Goal: Information Seeking & Learning: Learn about a topic

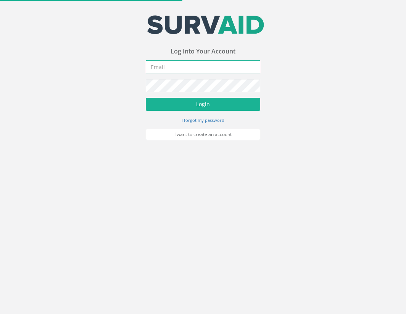
click at [178, 70] on input "email" at bounding box center [203, 66] width 114 height 13
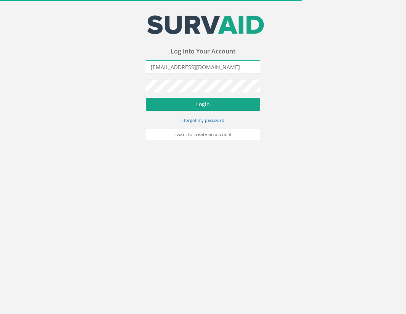
type input "[EMAIL_ADDRESS][DOMAIN_NAME]"
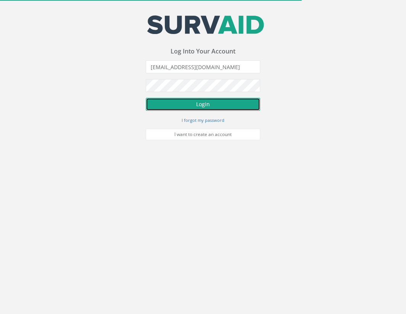
click at [188, 103] on button "Login" at bounding box center [203, 104] width 114 height 13
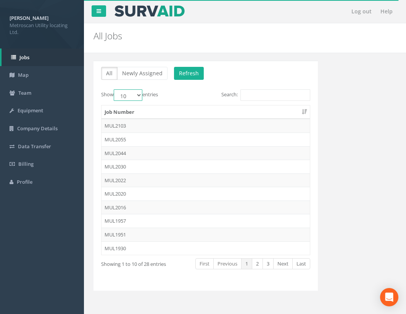
click at [114, 89] on select "10 25 50 100" at bounding box center [128, 94] width 29 height 11
select select "25"
click option "25" at bounding box center [0, 0] width 0 height 0
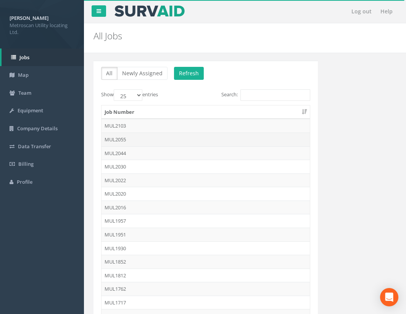
click at [126, 140] on td "MUL2055" at bounding box center [205, 139] width 208 height 14
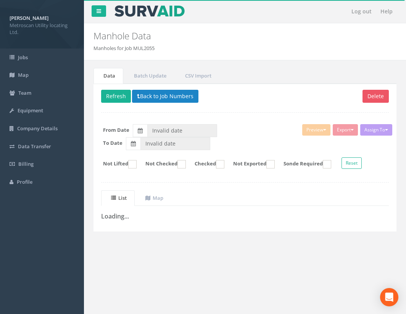
type input "[DATE]"
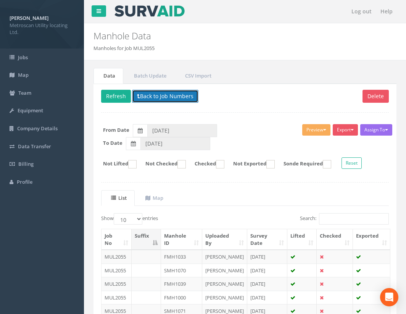
click at [138, 98] on icon at bounding box center [138, 95] width 3 height 5
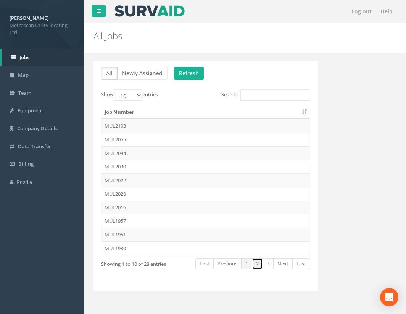
click at [260, 264] on link "2" at bounding box center [257, 263] width 11 height 11
click at [266, 264] on link "3" at bounding box center [267, 263] width 11 height 11
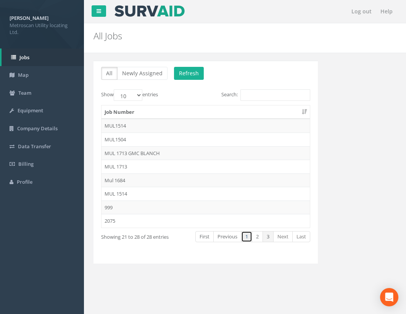
click at [250, 237] on link "1" at bounding box center [246, 236] width 11 height 11
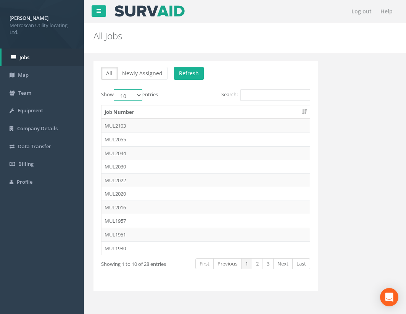
click at [114, 89] on select "10 25 50 100" at bounding box center [128, 94] width 29 height 11
select select "100"
click option "100" at bounding box center [0, 0] width 0 height 0
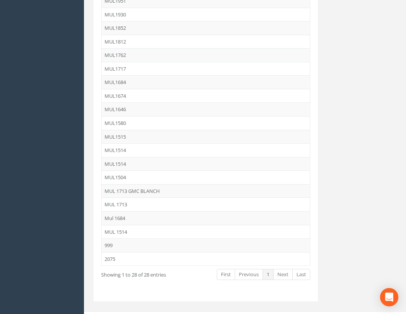
scroll to position [246, 0]
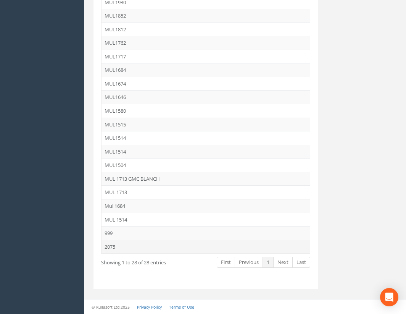
click at [128, 245] on td "2075" at bounding box center [205, 247] width 208 height 14
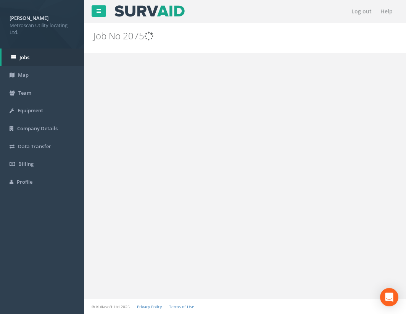
scroll to position [0, 0]
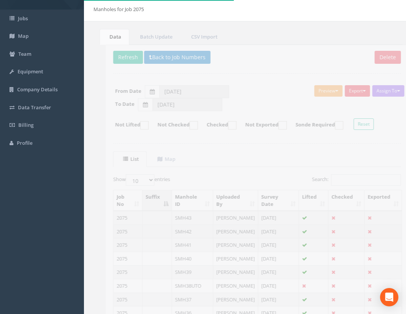
scroll to position [78, 0]
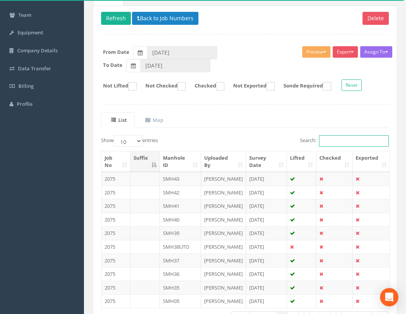
click at [333, 136] on input "Search:" at bounding box center [354, 140] width 70 height 11
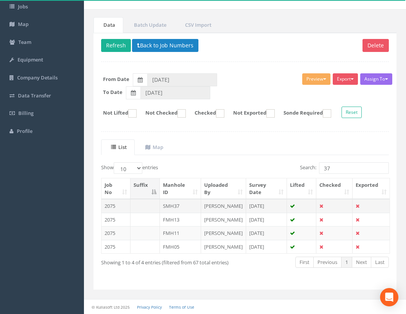
click at [187, 207] on td "SMH37" at bounding box center [180, 206] width 41 height 14
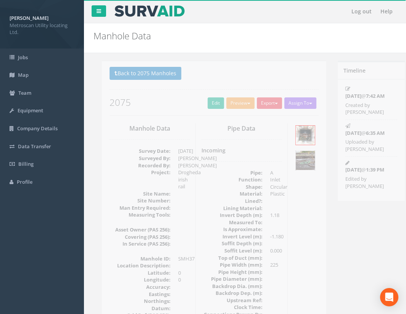
click at [295, 160] on img at bounding box center [296, 160] width 19 height 19
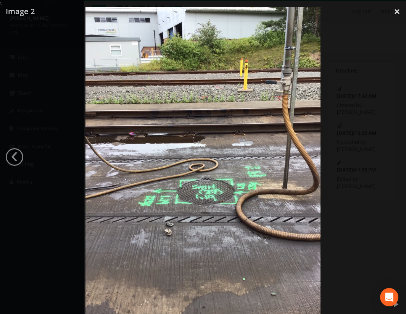
click at [211, 201] on img at bounding box center [202, 164] width 235 height 314
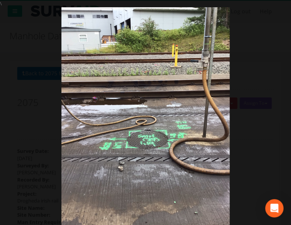
click at [258, 74] on div at bounding box center [145, 119] width 291 height 225
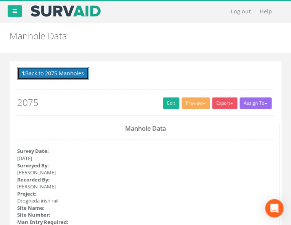
click at [27, 74] on button "Back to 2075 Manholes" at bounding box center [53, 73] width 72 height 13
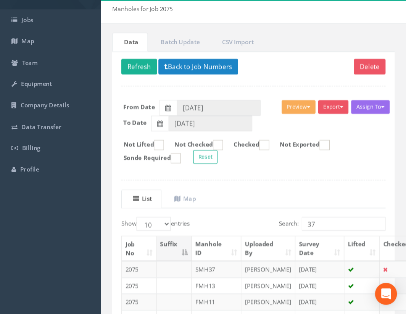
scroll to position [41, 0]
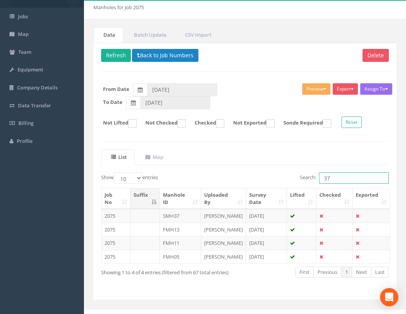
click at [328, 180] on input "37" at bounding box center [354, 177] width 70 height 11
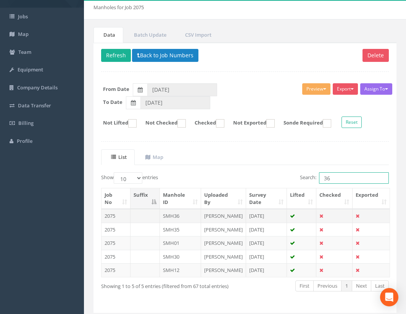
type input "36"
click at [177, 220] on td "SMH36" at bounding box center [180, 216] width 41 height 14
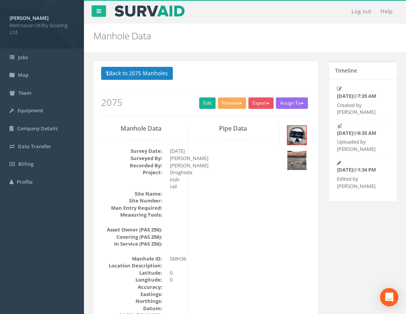
click at [301, 161] on img at bounding box center [296, 160] width 19 height 19
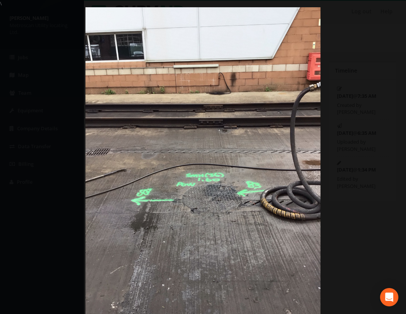
click at [386, 84] on div at bounding box center [203, 164] width 406 height 314
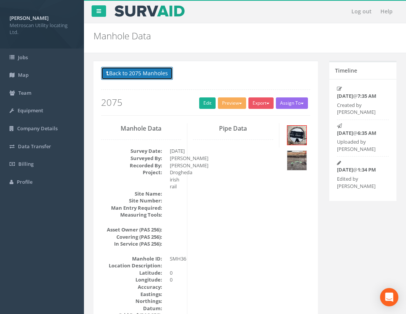
click at [154, 76] on button "Back to 2075 Manholes" at bounding box center [137, 73] width 72 height 13
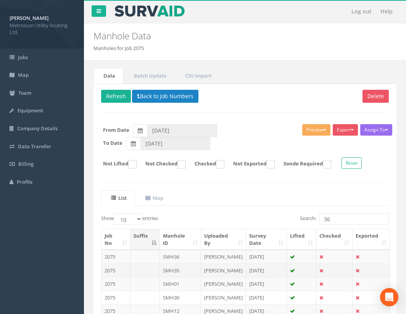
click at [177, 267] on td "SMH35" at bounding box center [180, 270] width 41 height 14
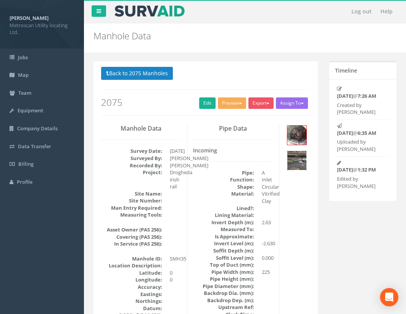
click at [298, 158] on img at bounding box center [296, 160] width 19 height 19
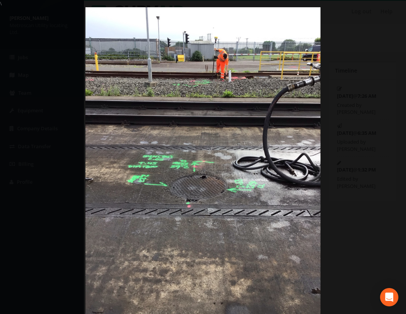
click at [224, 167] on img at bounding box center [202, 164] width 235 height 314
